Goal: Task Accomplishment & Management: Manage account settings

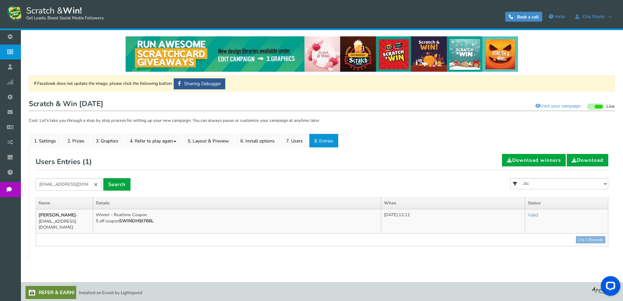
scroll to position [0, 0]
click at [95, 184] on link "×" at bounding box center [96, 184] width 12 height 12
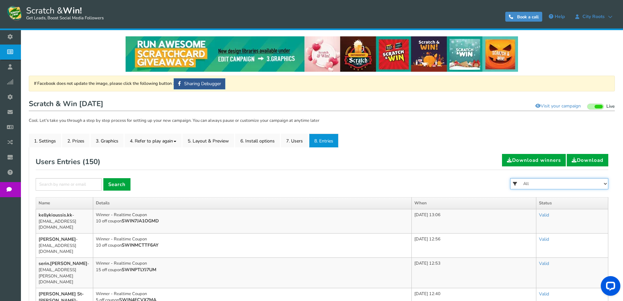
click at [552, 182] on select "All FREE 500 POINTS [DATE] GOODIE BAG FREE 28 GRAMS OF SMALLS FLOWER FREE 7 GRA…" at bounding box center [559, 183] width 98 height 11
select select "86485"
click at [510, 178] on select "All FREE 500 POINTS [DATE] GOODIE BAG FREE 28 GRAMS OF SMALLS FLOWER FREE 7 GRA…" at bounding box center [559, 183] width 98 height 11
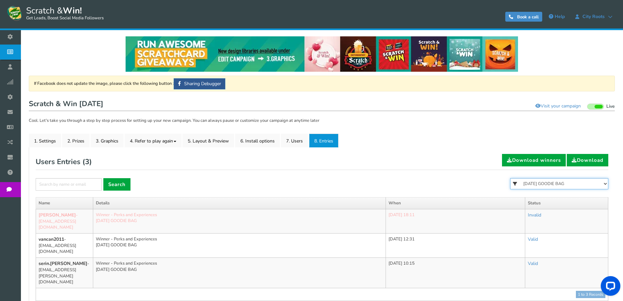
click at [562, 185] on select "All FREE 500 POINTS [DATE] GOODIE BAG FREE 28 GRAMS OF SMALLS FLOWER FREE 7 GRA…" at bounding box center [559, 183] width 98 height 11
select select "86484"
click at [510, 178] on select "All FREE 500 POINTS [DATE] GOODIE BAG FREE 28 GRAMS OF SMALLS FLOWER FREE 7 GRA…" at bounding box center [559, 183] width 98 height 11
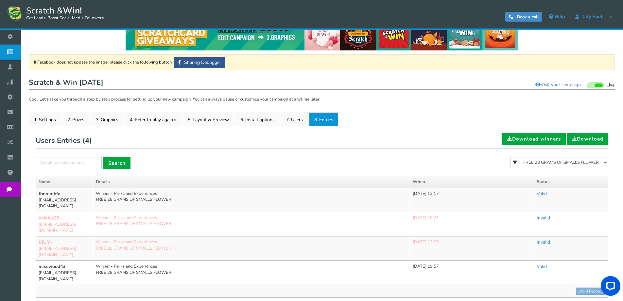
scroll to position [33, 0]
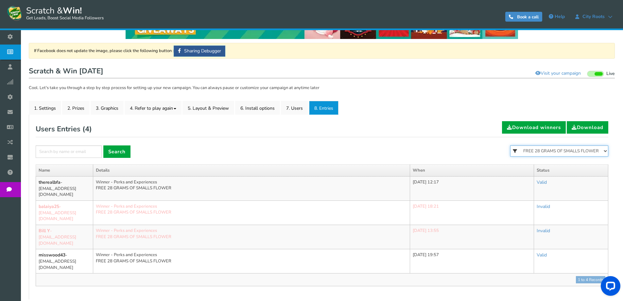
click at [549, 151] on select "All FREE 500 POINTS [DATE] GOODIE BAG FREE 28 GRAMS OF SMALLS FLOWER FREE 7 GRA…" at bounding box center [559, 150] width 98 height 11
select select "86485"
click at [510, 145] on select "All FREE 500 POINTS [DATE] GOODIE BAG FREE 28 GRAMS OF SMALLS FLOWER FREE 7 GRA…" at bounding box center [559, 150] width 98 height 11
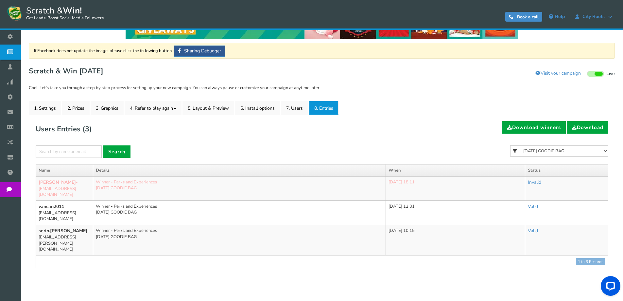
scroll to position [32, 0]
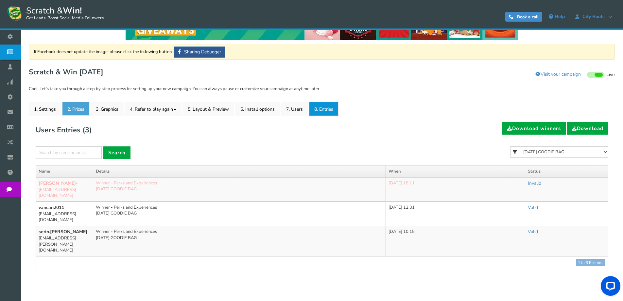
click at [81, 111] on link "2. Prizes" at bounding box center [75, 109] width 27 height 14
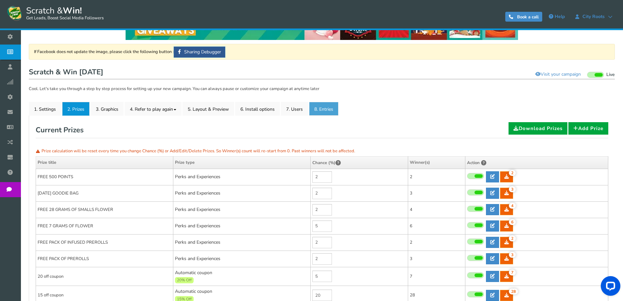
click at [320, 108] on link "8. Entries" at bounding box center [323, 109] width 29 height 14
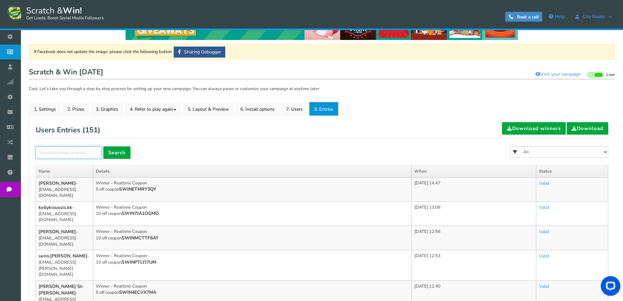
click at [94, 153] on input "text" at bounding box center [69, 152] width 66 height 12
type input "[PERSON_NAME]"
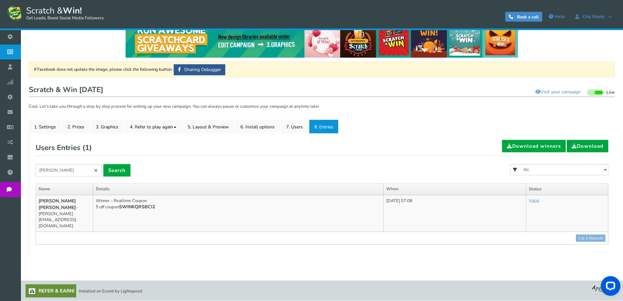
scroll to position [0, 0]
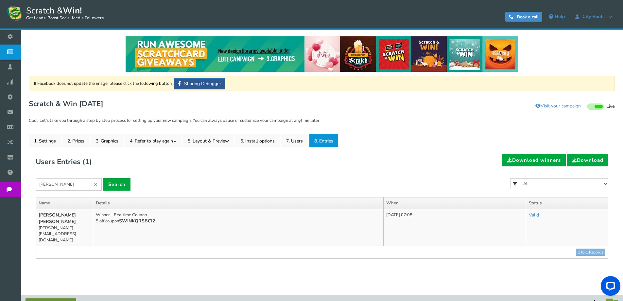
click at [173, 180] on form "[PERSON_NAME] × Search All FREE 500 POINTS [DATE] GOODIE BAG FREE 28 GRAMS OF S…" at bounding box center [322, 187] width 573 height 19
click at [539, 214] on link "Valid" at bounding box center [534, 215] width 10 height 6
click at [539, 216] on link "Valid" at bounding box center [534, 215] width 10 height 6
click at [519, 240] on link "Invalid" at bounding box center [508, 244] width 76 height 13
click at [98, 184] on link "×" at bounding box center [96, 184] width 12 height 12
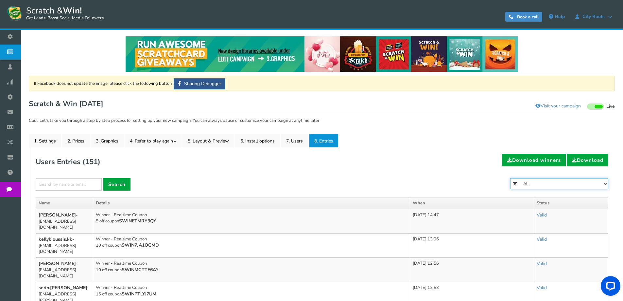
click at [568, 181] on select "All FREE 500 POINTS [DATE] GOODIE BAG FREE 28 GRAMS OF SMALLS FLOWER FREE 7 GRA…" at bounding box center [559, 183] width 98 height 11
select select "86485"
click at [510, 178] on select "All FREE 500 POINTS [DATE] GOODIE BAG FREE 28 GRAMS OF SMALLS FLOWER FREE 7 GRA…" at bounding box center [559, 183] width 98 height 11
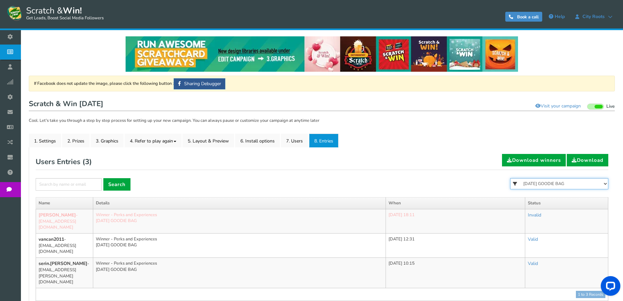
click at [545, 186] on select "All FREE 500 POINTS [DATE] GOODIE BAG FREE 28 GRAMS OF SMALLS FLOWER FREE 7 GRA…" at bounding box center [559, 183] width 98 height 11
select select "86484"
click at [510, 178] on select "All FREE 500 POINTS [DATE] GOODIE BAG FREE 28 GRAMS OF SMALLS FLOWER FREE 7 GRA…" at bounding box center [559, 183] width 98 height 11
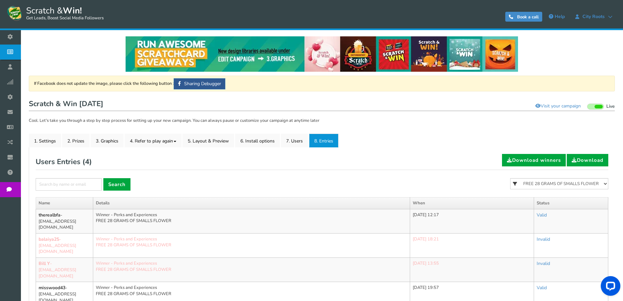
click at [269, 186] on form "× Search All FREE 500 POINTS [DATE] GOODIE BAG FREE 28 GRAMS OF SMALLS FLOWER F…" at bounding box center [322, 187] width 573 height 19
click at [318, 144] on link "8. Entries" at bounding box center [323, 141] width 29 height 14
